Goal: Use online tool/utility: Utilize a website feature to perform a specific function

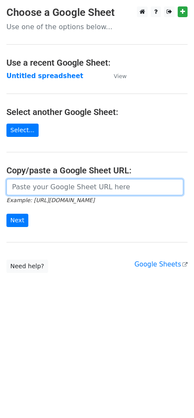
click at [78, 188] on input "url" at bounding box center [94, 187] width 177 height 16
paste input "[URL][DOMAIN_NAME]"
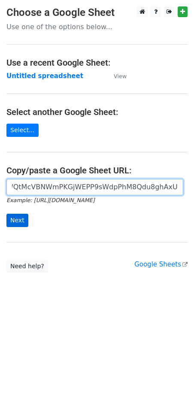
type input "https://[DOMAIN_NAME]/spreadsheets/d/1NtCWQtMcVBNWmPKGjWEPP9sWdpPhM8Qdu8ghAxU7Y…"
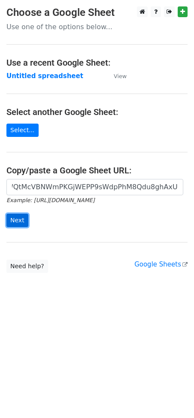
scroll to position [0, 0]
click at [13, 219] on input "Next" at bounding box center [17, 220] width 22 height 13
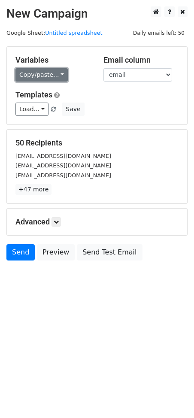
click at [32, 70] on link "Copy/paste..." at bounding box center [41, 74] width 52 height 13
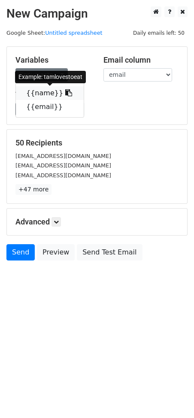
click at [65, 90] on icon at bounding box center [68, 92] width 7 height 7
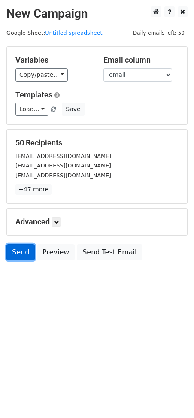
click at [23, 256] on link "Send" at bounding box center [20, 252] width 28 height 16
